Goal: Task Accomplishment & Management: Manage account settings

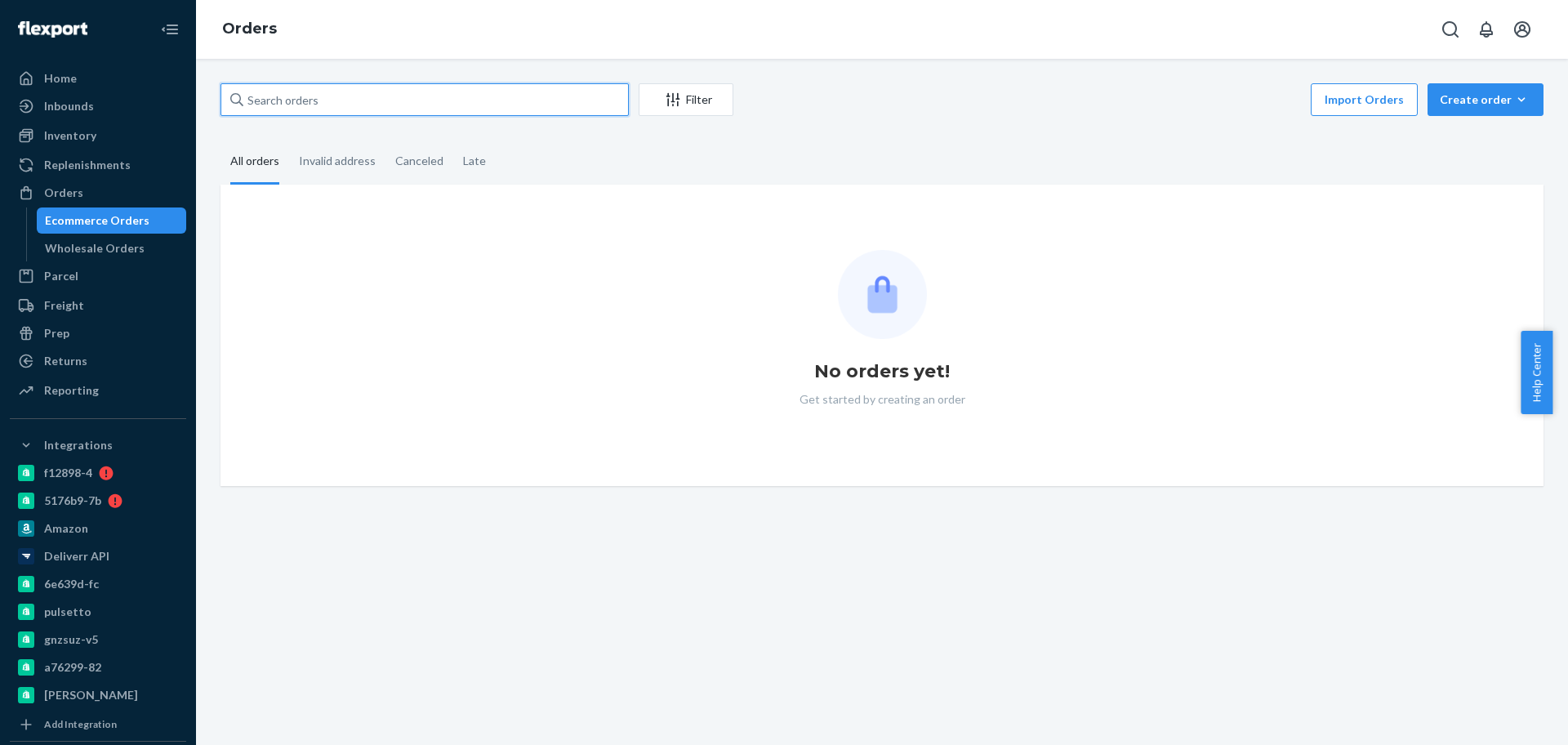
click at [341, 87] on input "text" at bounding box center [425, 99] width 408 height 33
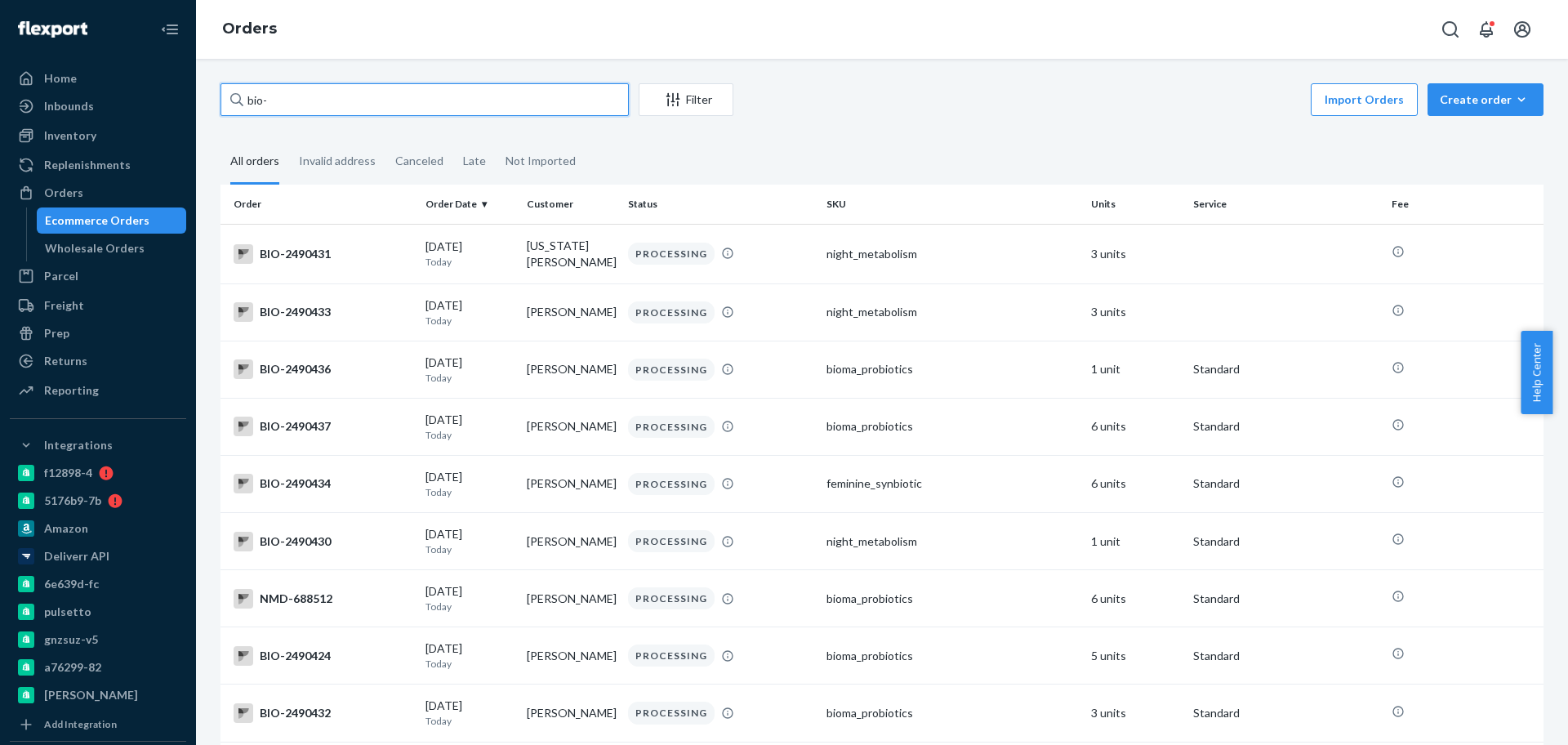
paste input "2434085"
type input "bio-2434085"
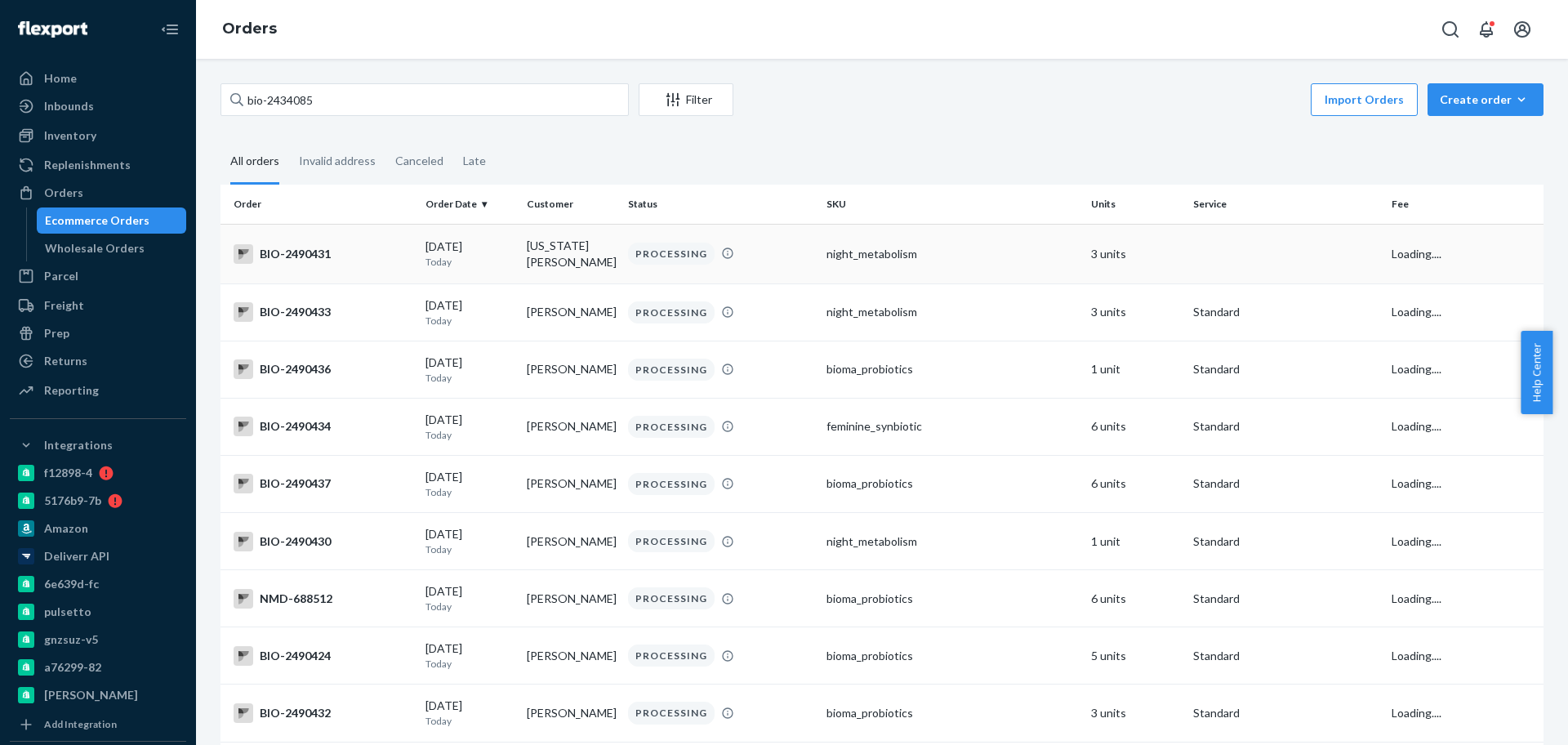
click at [469, 255] on p "Today" at bounding box center [470, 262] width 88 height 14
drag, startPoint x: 276, startPoint y: 96, endPoint x: 286, endPoint y: 98, distance: 10.2
click at [276, 96] on input "bio-2434085" at bounding box center [425, 99] width 408 height 33
click at [374, 97] on input "bio-2434085" at bounding box center [425, 99] width 408 height 33
click at [268, 105] on input "bio-2434085" at bounding box center [425, 99] width 408 height 33
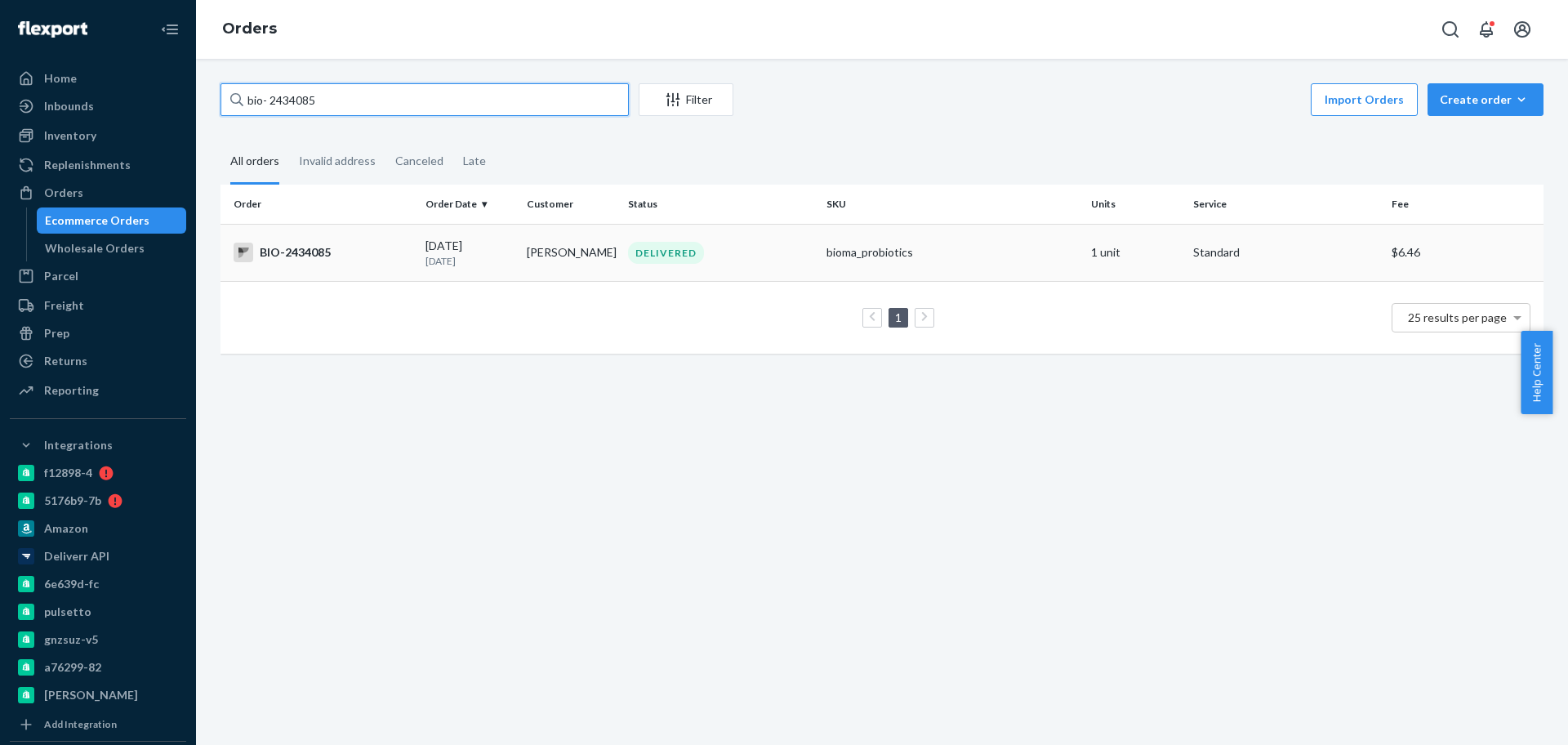
type input "bio- 2434085"
click at [621, 262] on td "DELIVERED" at bounding box center [720, 252] width 199 height 57
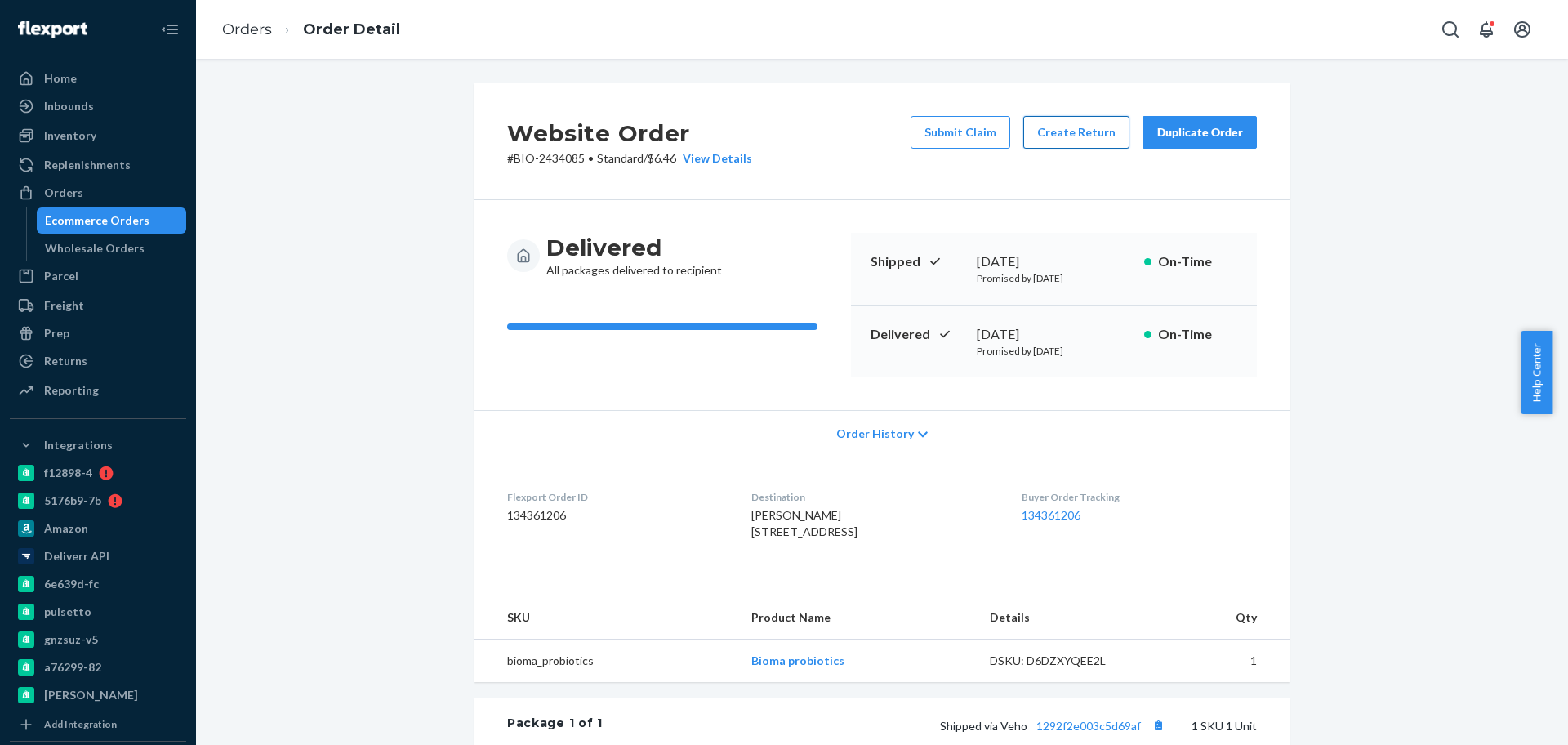
click at [1086, 135] on button "Create Return" at bounding box center [1076, 132] width 106 height 33
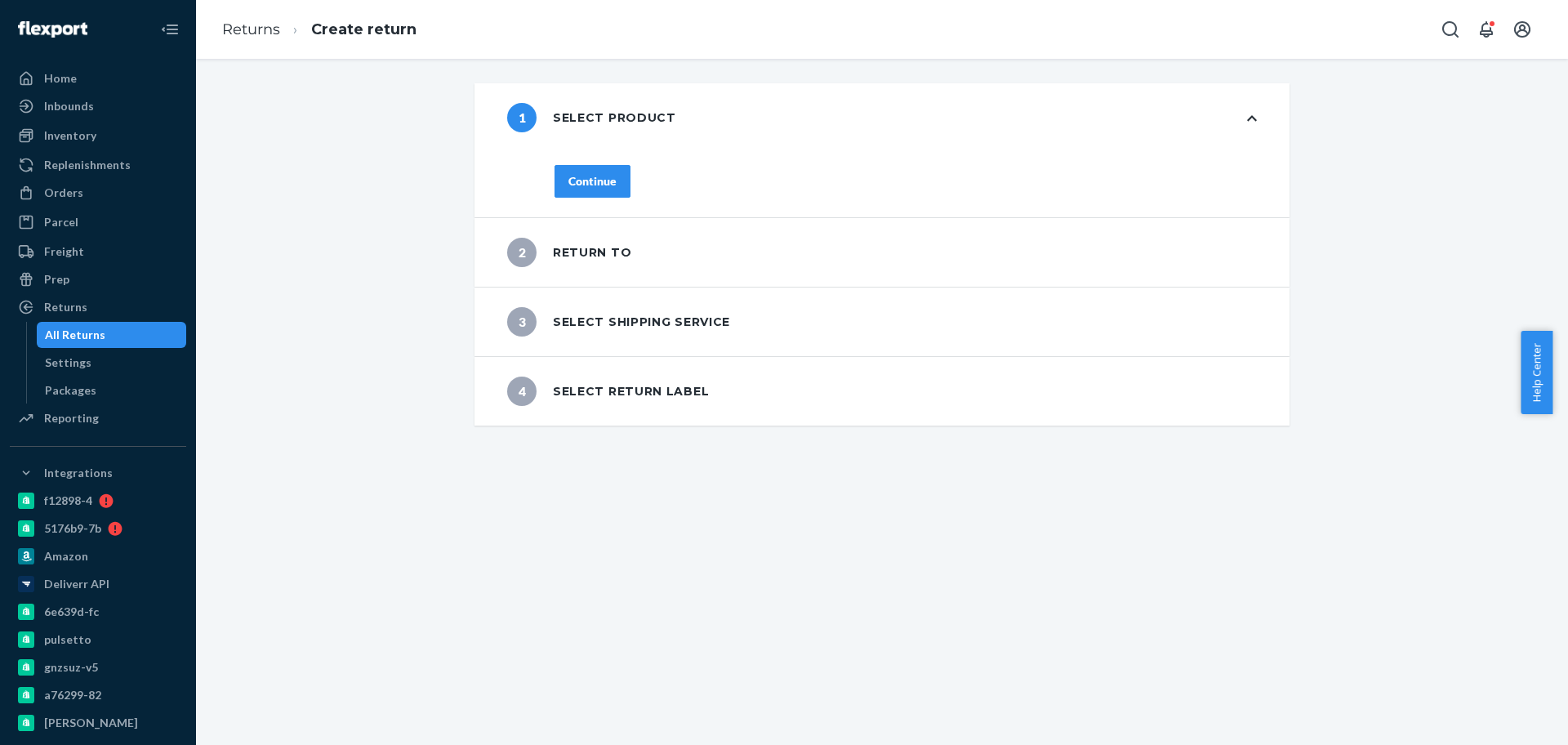
click at [568, 173] on div "Continue" at bounding box center [592, 181] width 49 height 16
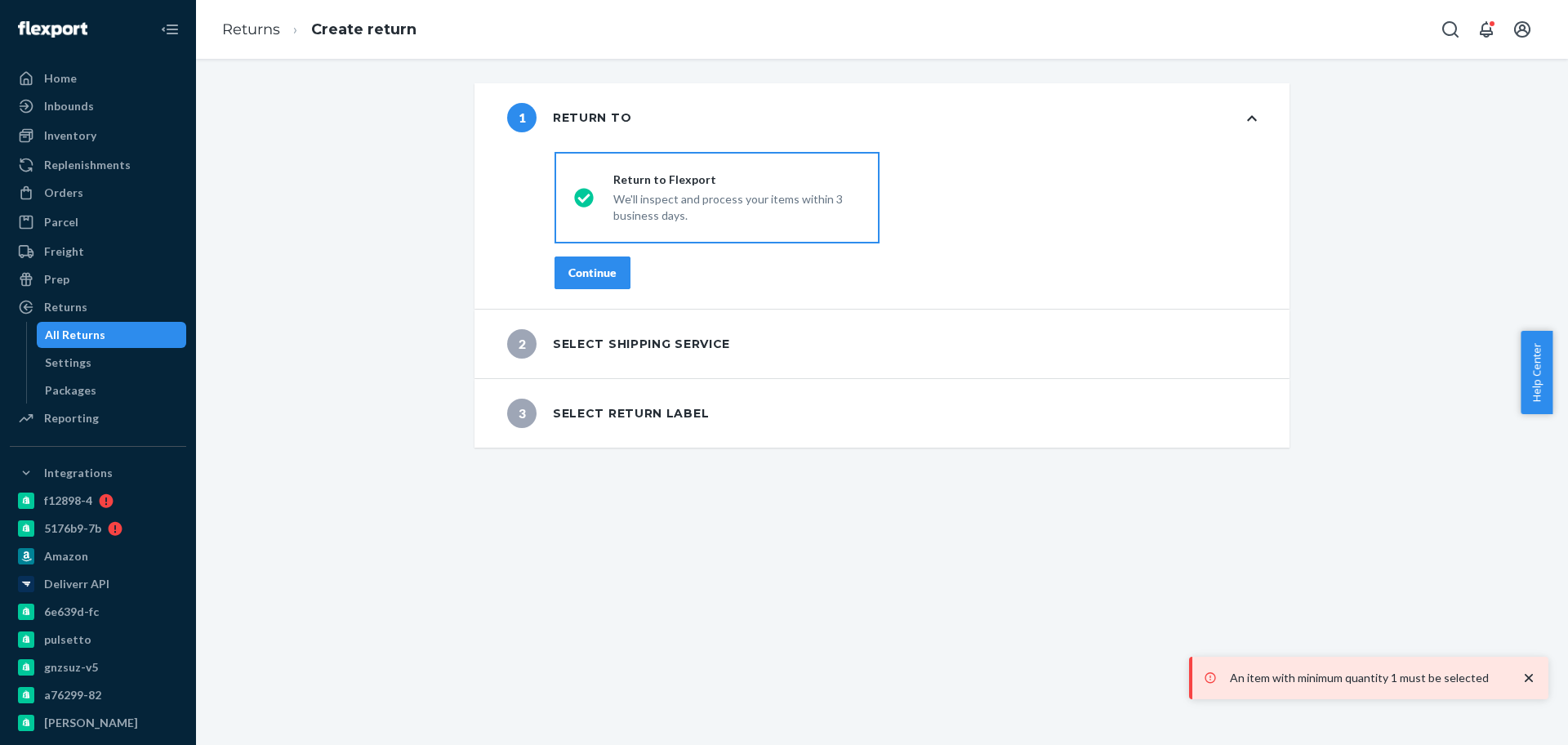
click at [578, 278] on div "Continue" at bounding box center [592, 272] width 49 height 16
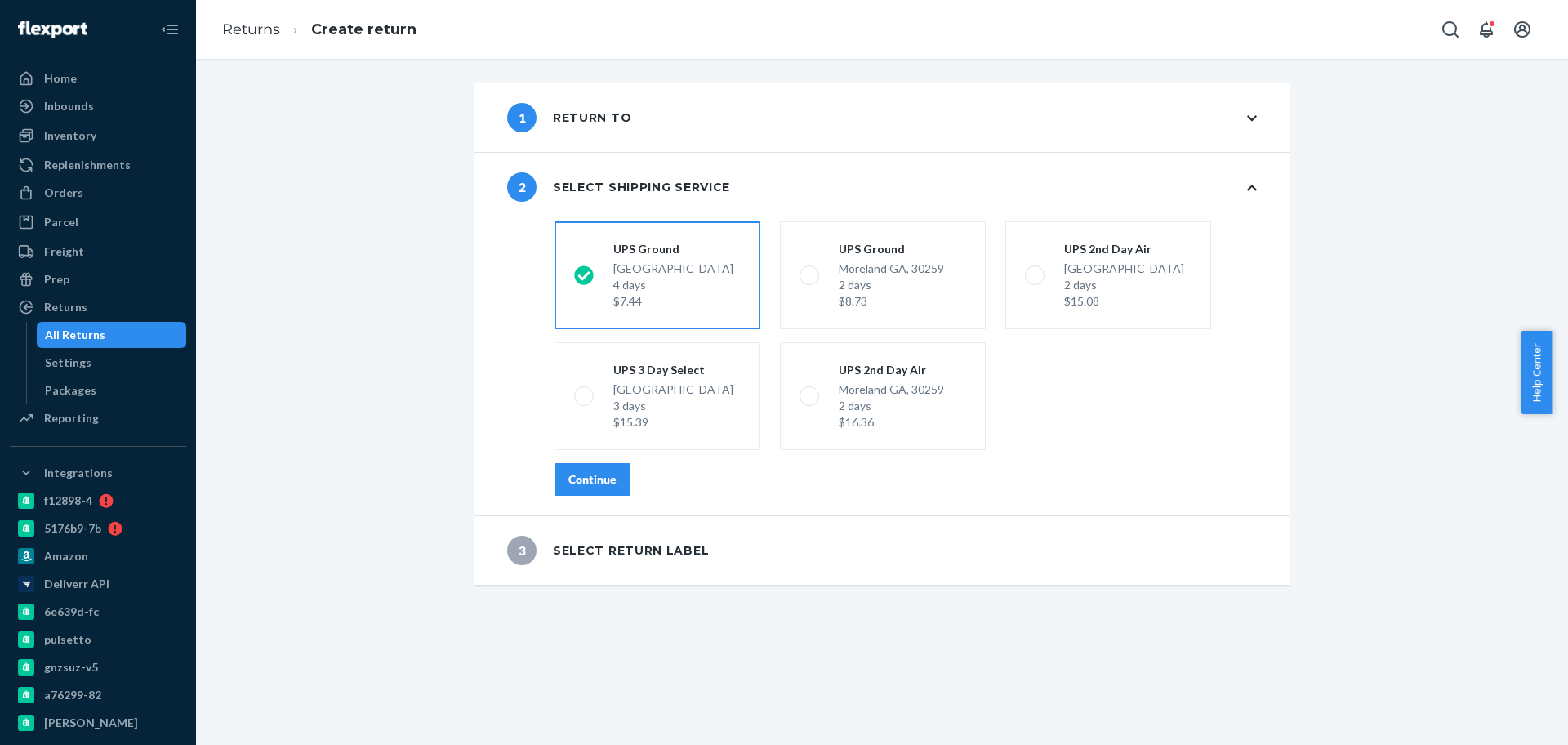
click at [594, 476] on div "Continue" at bounding box center [592, 479] width 49 height 16
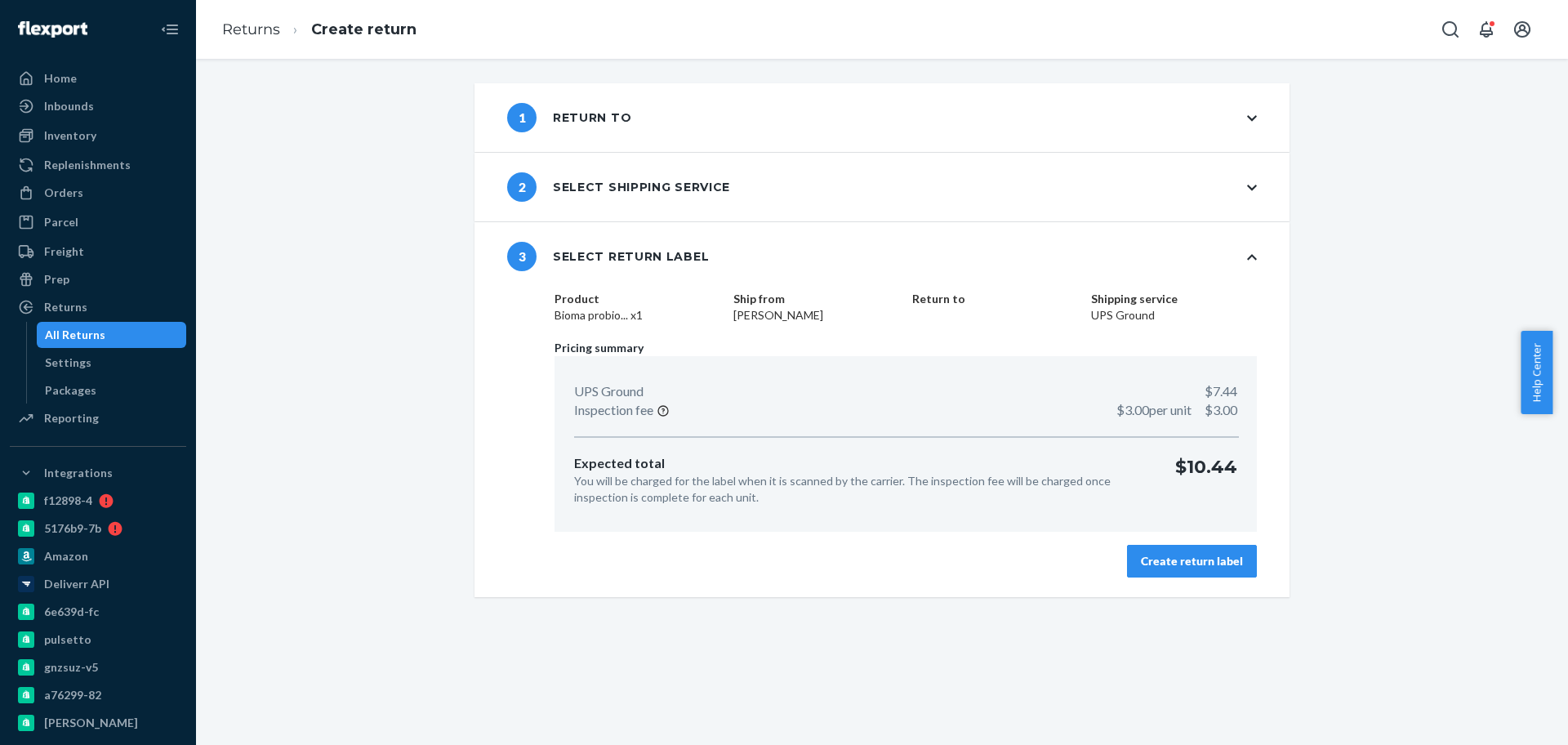
click at [1164, 568] on div "Create return label" at bounding box center [1192, 561] width 102 height 16
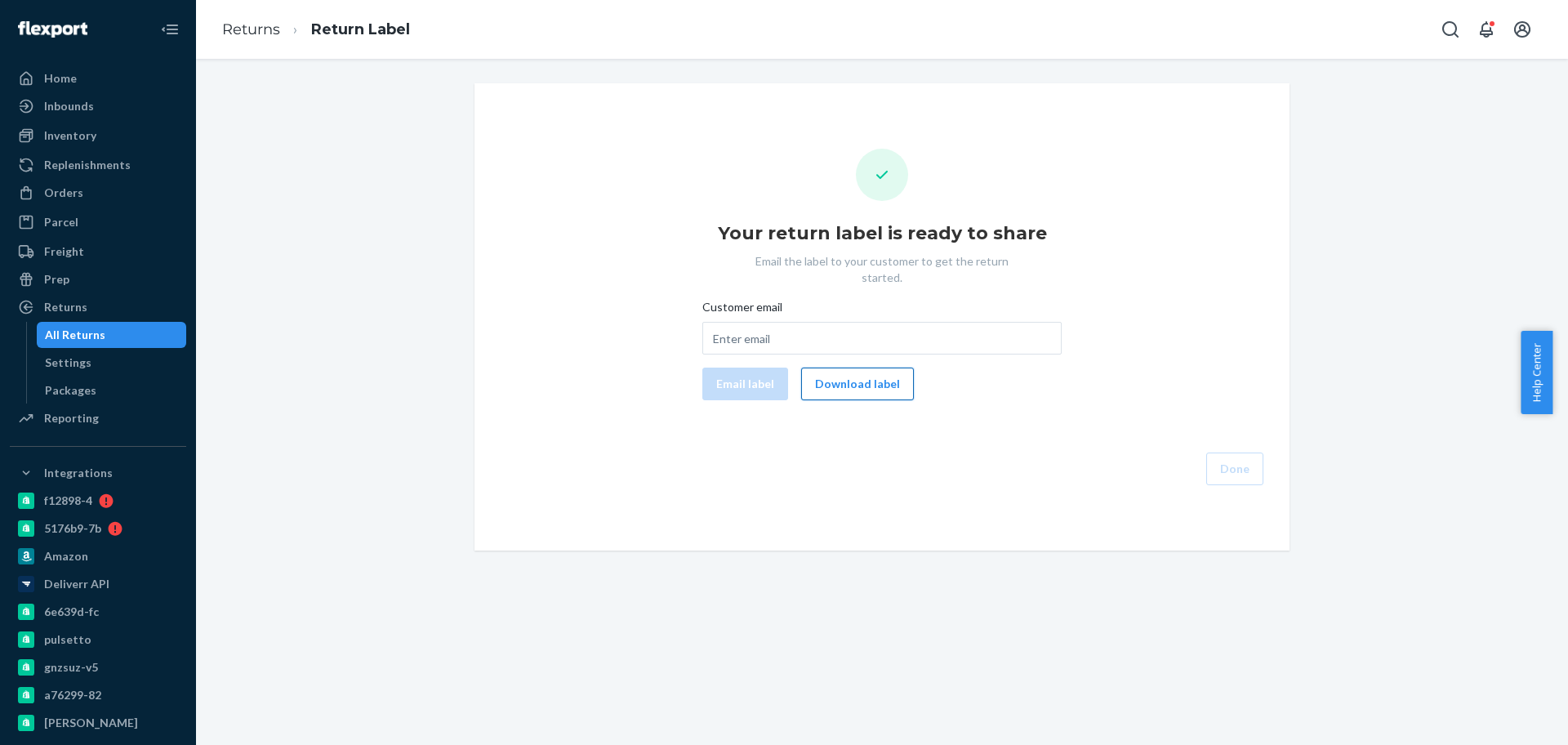
click at [860, 376] on button "Download label" at bounding box center [858, 384] width 113 height 33
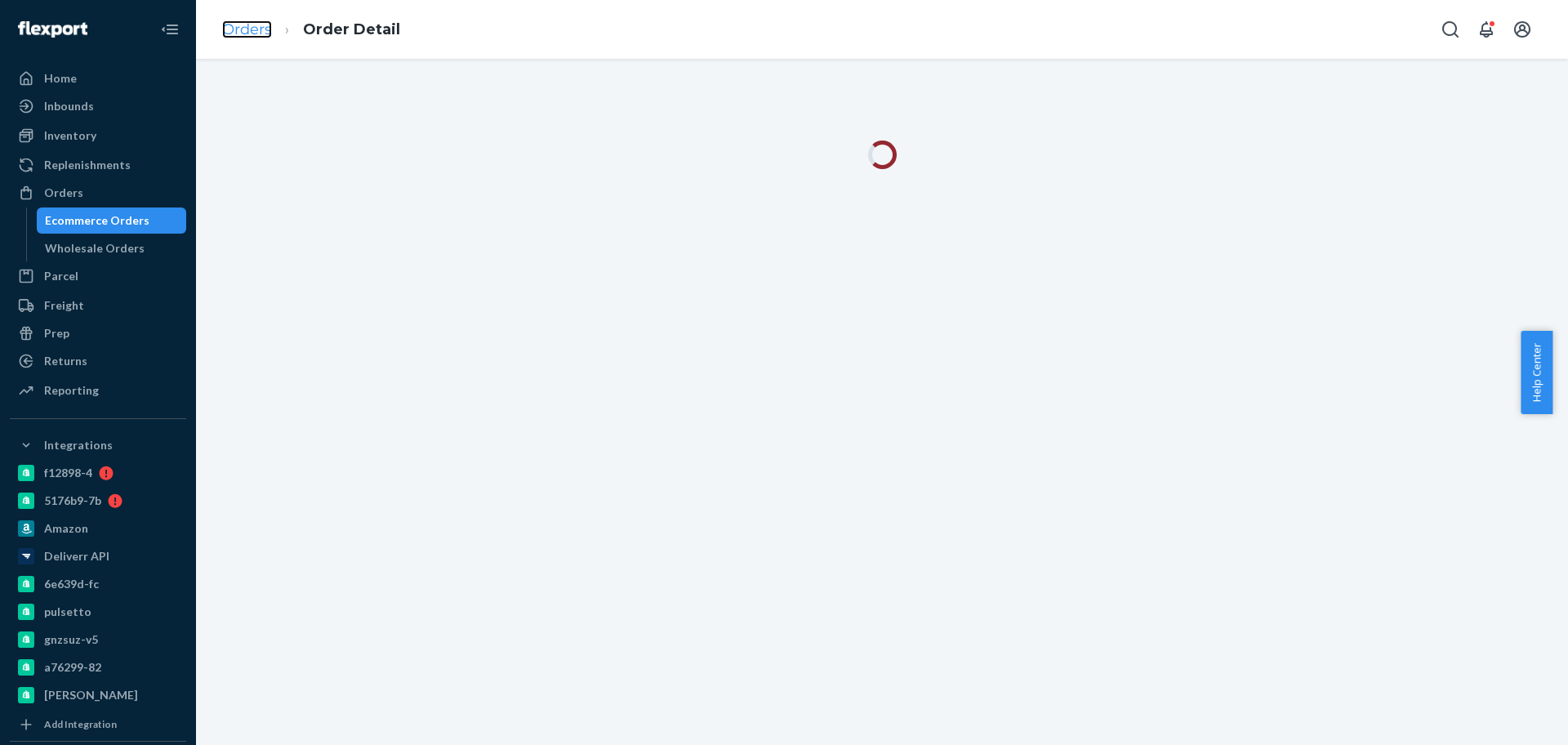
click at [234, 33] on link "Orders" at bounding box center [246, 29] width 49 height 18
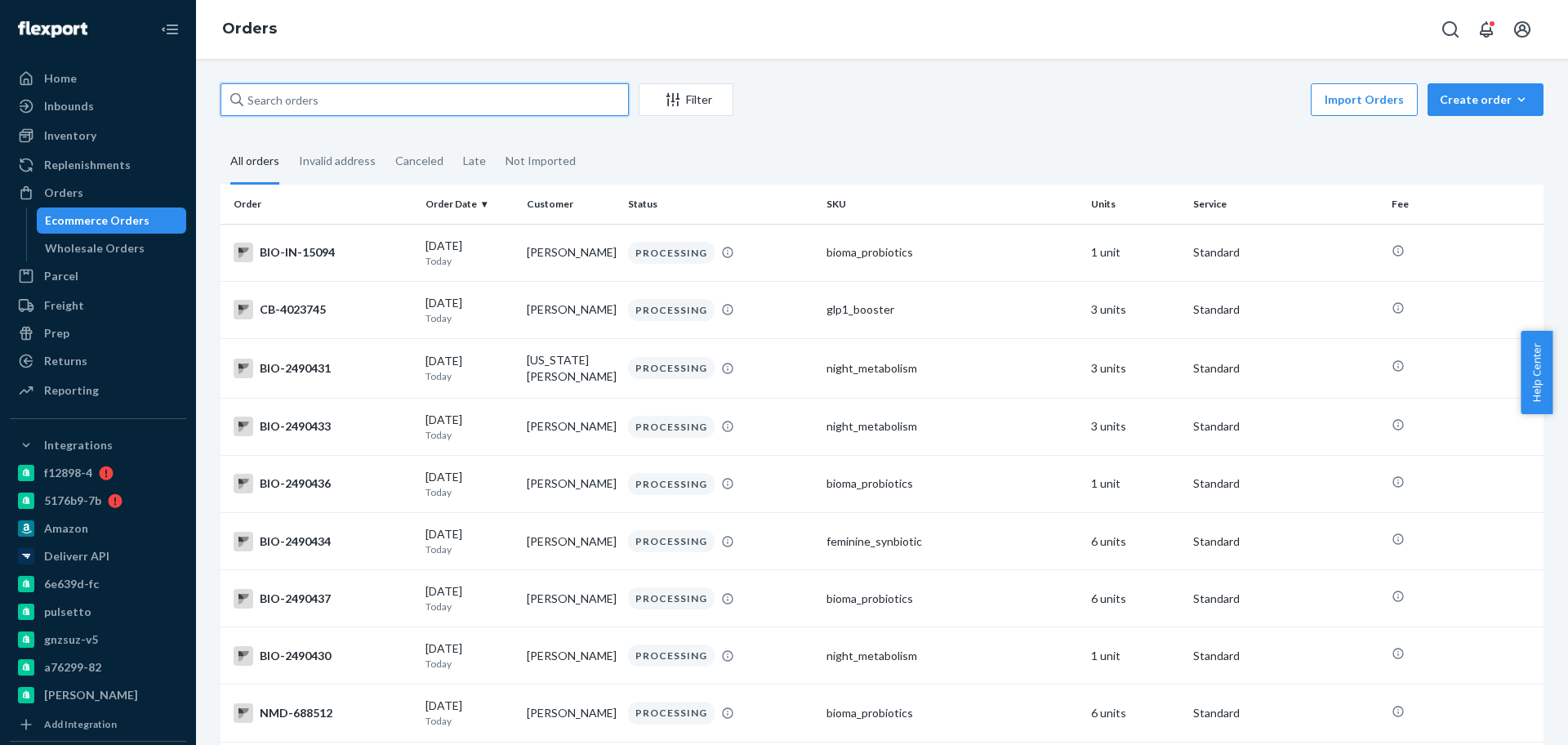
click at [346, 90] on input "text" at bounding box center [425, 99] width 408 height 33
paste input "2473771"
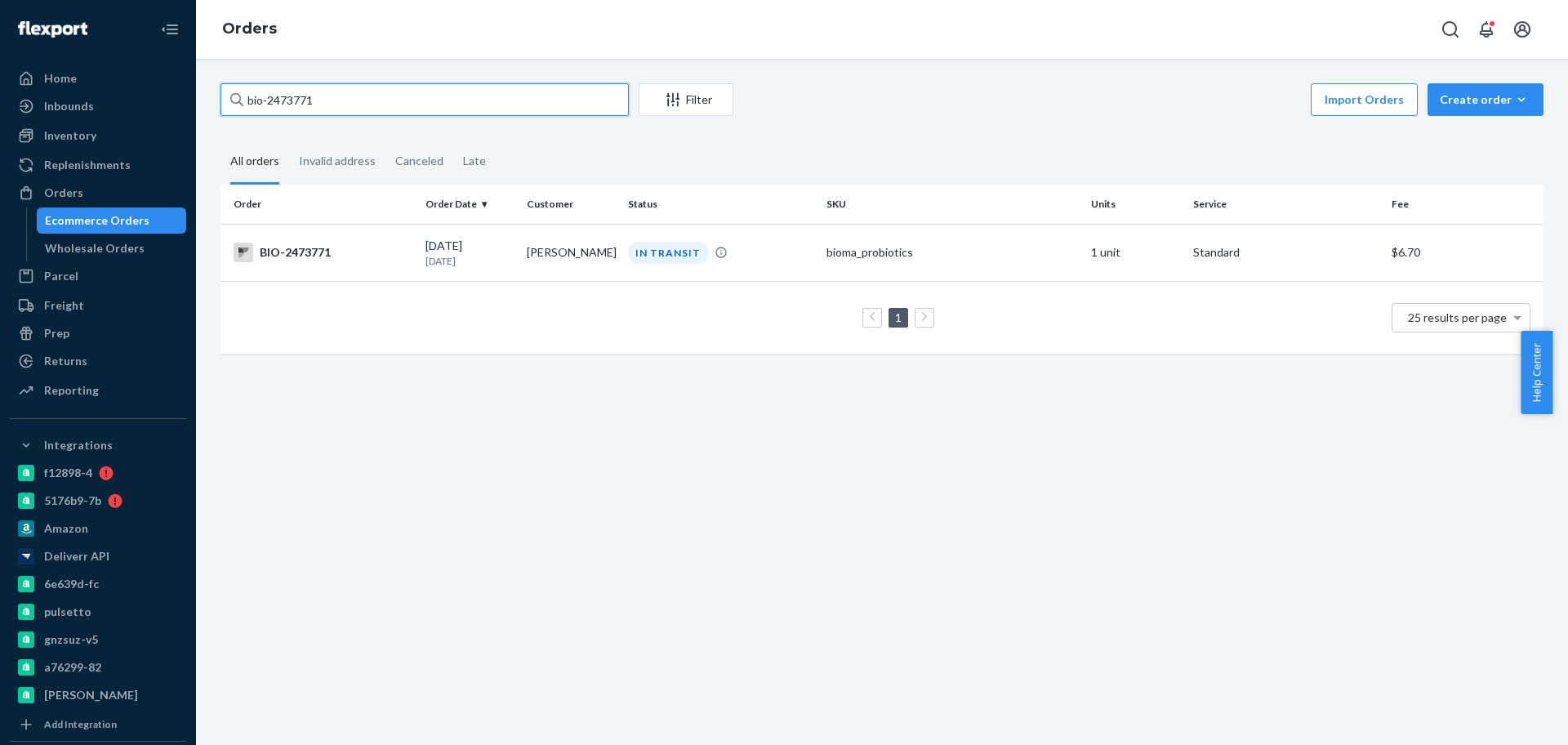
type input "bio-2473771"
click at [503, 249] on div "08/19/2025 1 day ago" at bounding box center [470, 253] width 88 height 30
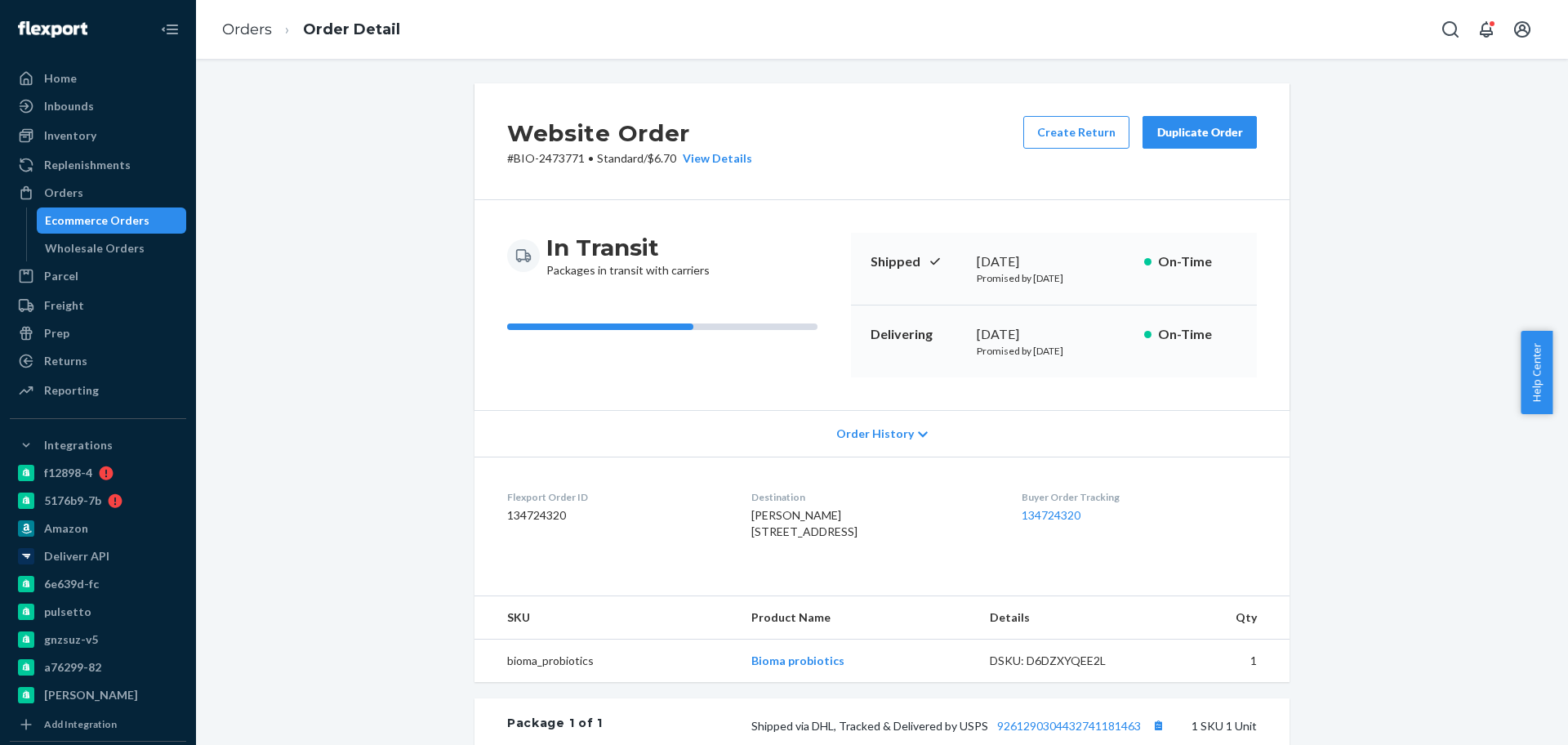
scroll to position [371, 0]
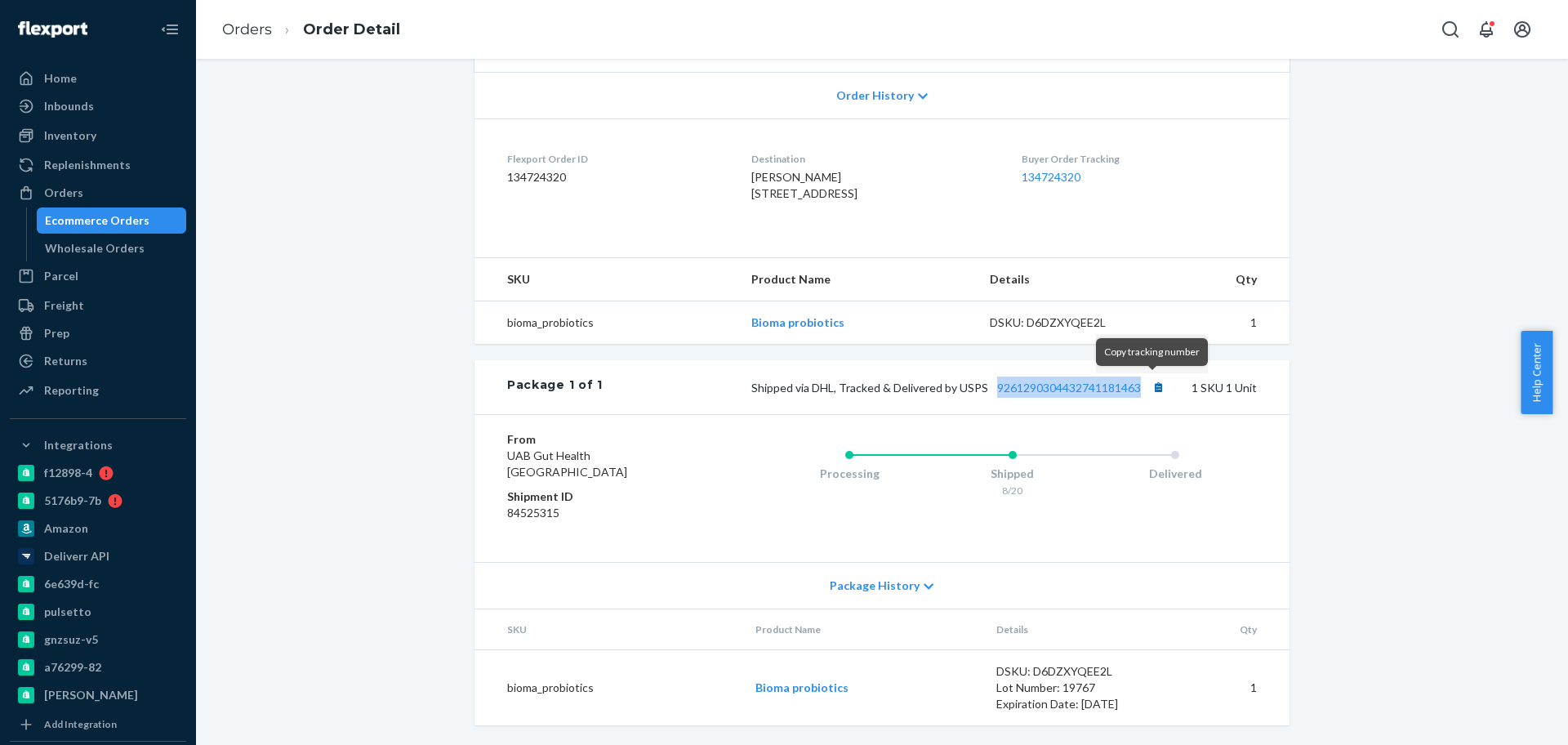
drag, startPoint x: 988, startPoint y: 396, endPoint x: 1155, endPoint y: 396, distance: 167.0
click at [1155, 396] on div "Shipped via DHL, Tracked & Delivered by USPS 9261290304432741181463 1 SKU 1 Unit" at bounding box center [929, 387] width 654 height 21
copy link "9261290304432741181463"
click at [254, 26] on link "Orders" at bounding box center [246, 29] width 49 height 18
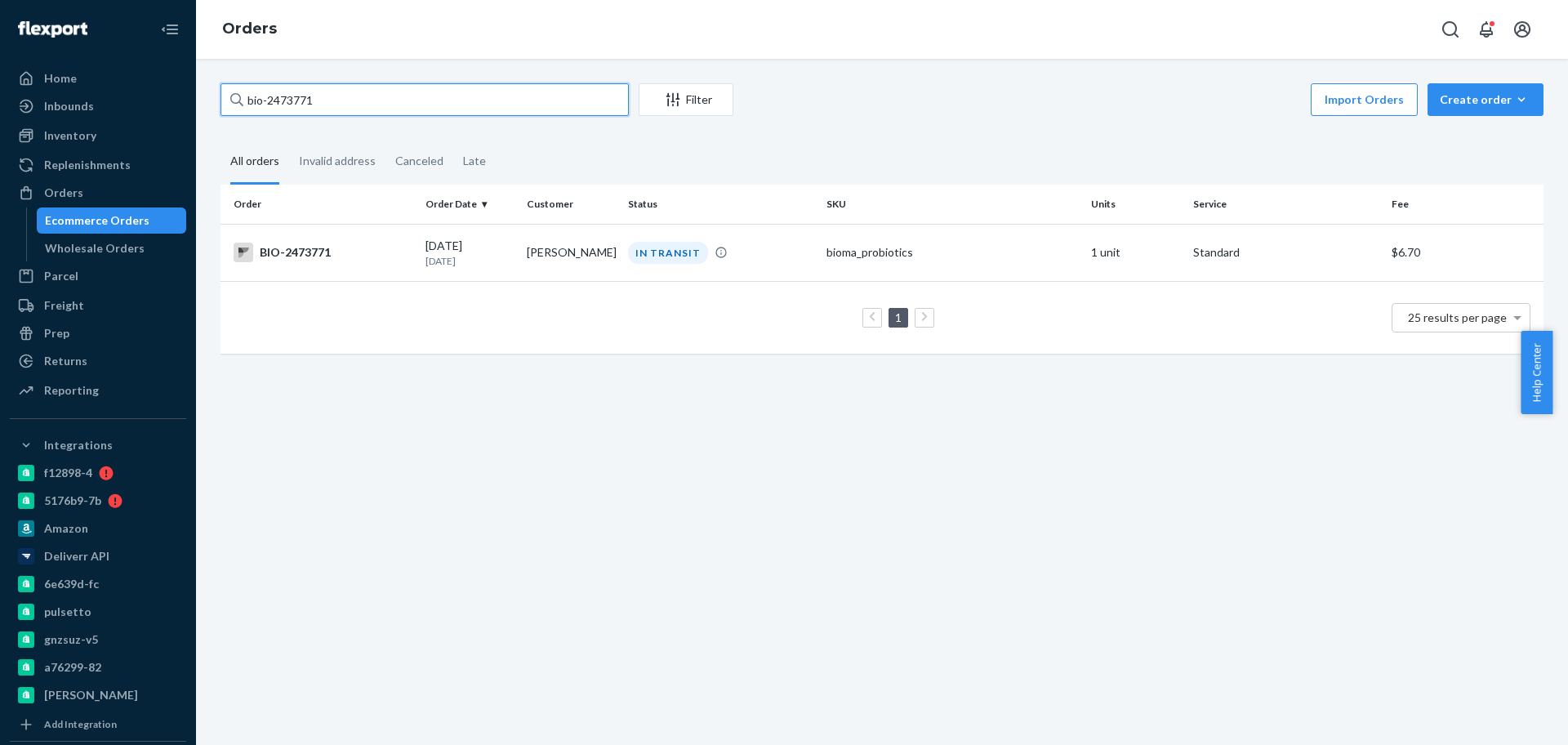
click at [284, 97] on input "bio-2473771" at bounding box center [425, 99] width 408 height 33
paste input "57492"
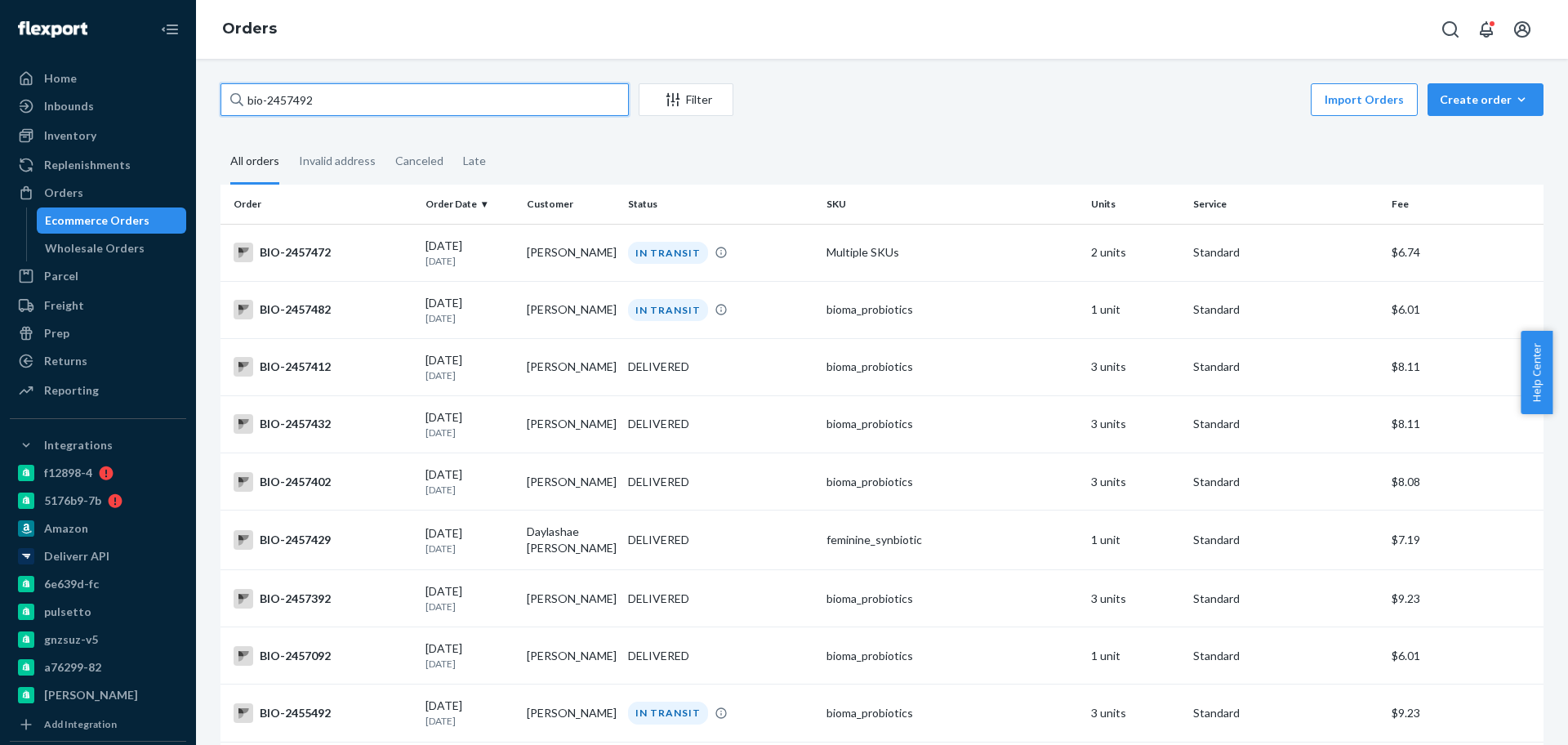
type input "bio-2457492"
